Goal: Task Accomplishment & Management: Manage account settings

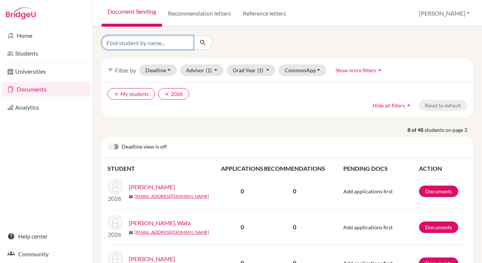
click at [143, 42] on input "Find student by name..." at bounding box center [148, 43] width 92 height 14
type input "mahra"
click button "submit" at bounding box center [203, 43] width 20 height 14
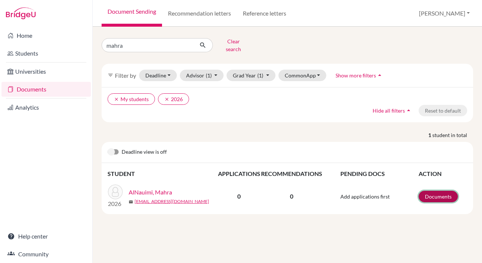
click at [433, 191] on link "Documents" at bounding box center [438, 196] width 39 height 11
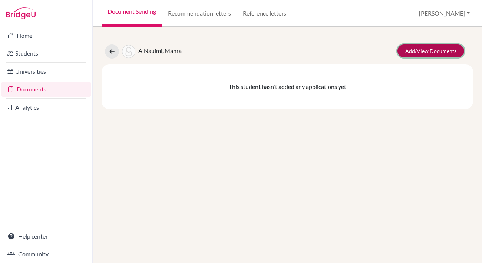
click at [429, 54] on link "Add/View Documents" at bounding box center [430, 50] width 67 height 13
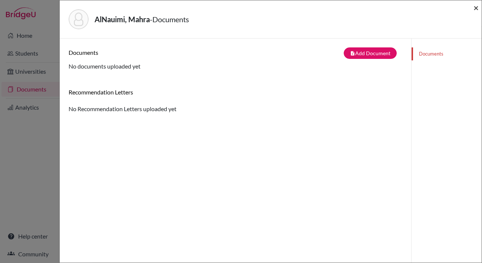
click at [475, 9] on span "×" at bounding box center [475, 7] width 5 height 11
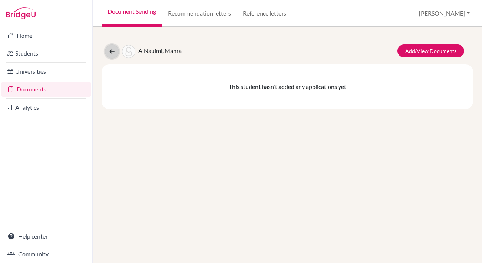
click at [109, 50] on icon at bounding box center [111, 51] width 7 height 7
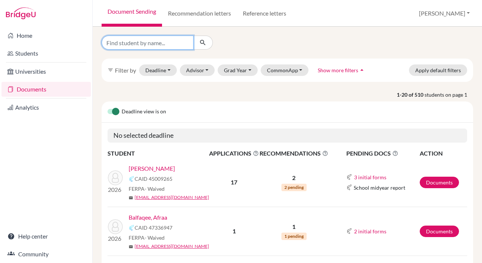
click at [149, 45] on input "Find student by name..." at bounding box center [148, 43] width 92 height 14
type input "medeya"
click button "submit" at bounding box center [203, 43] width 20 height 14
